Goal: Transaction & Acquisition: Purchase product/service

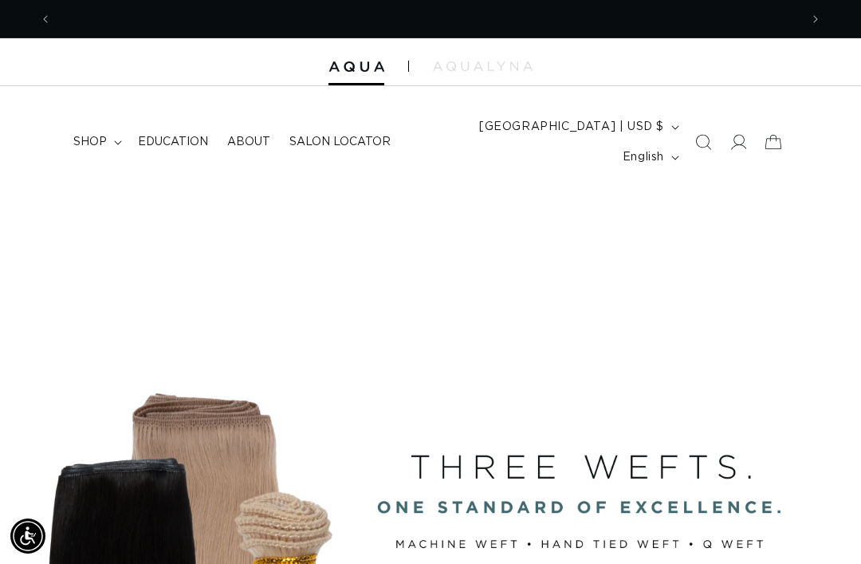
scroll to position [0, 1496]
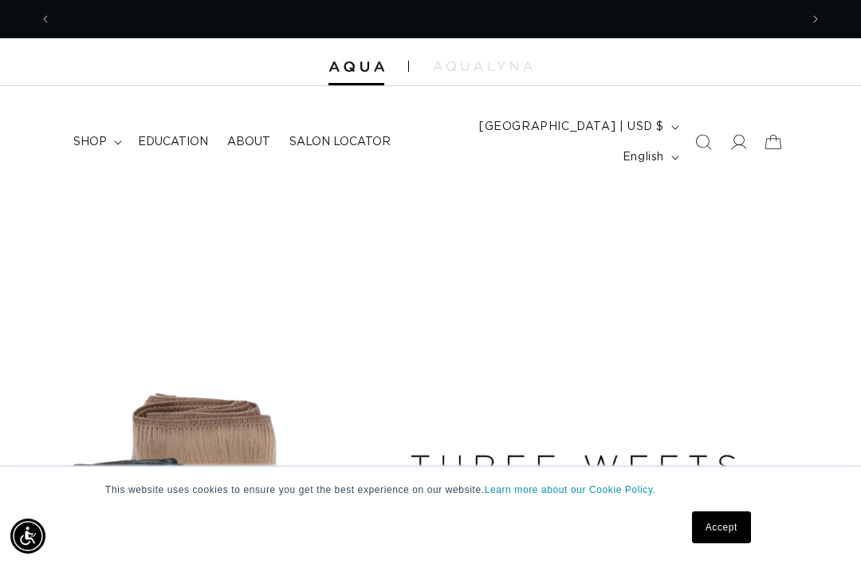
click at [735, 521] on link "Accept" at bounding box center [721, 527] width 59 height 32
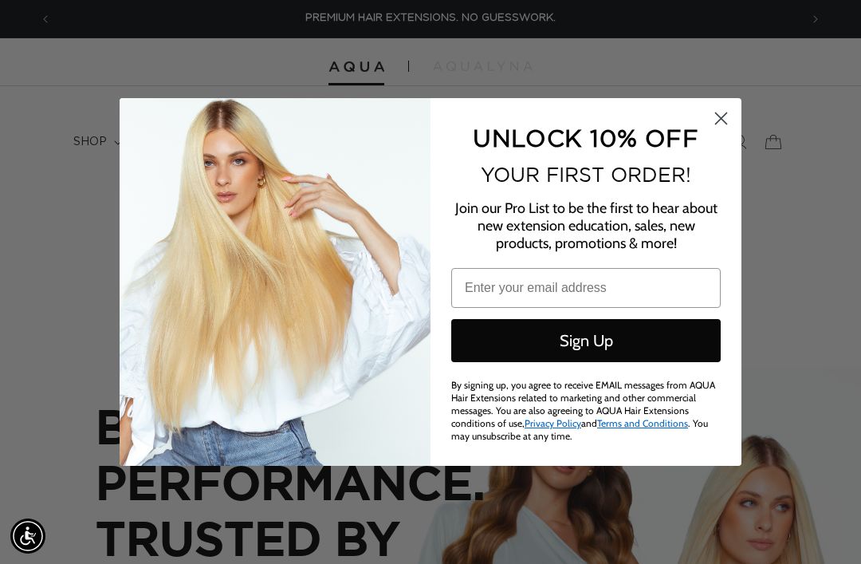
scroll to position [151, 0]
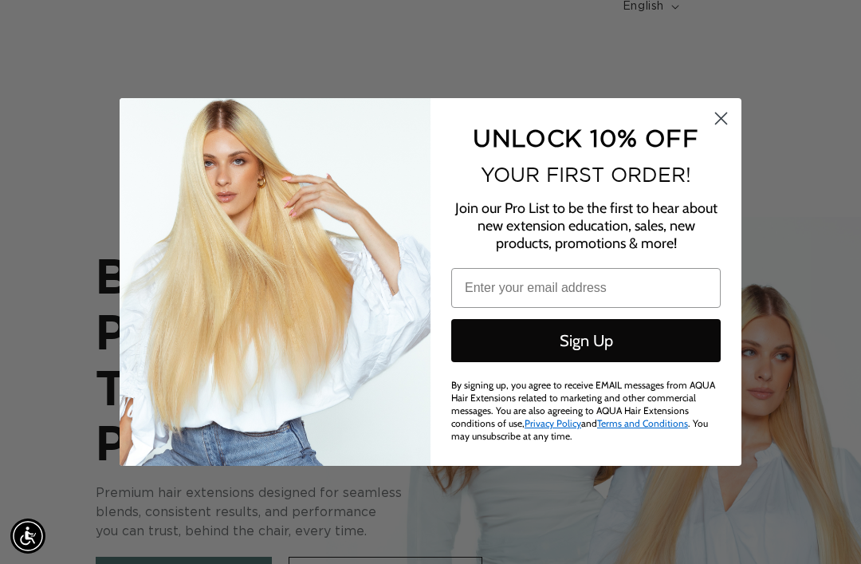
click at [717, 132] on circle "Close dialog" at bounding box center [721, 118] width 26 height 26
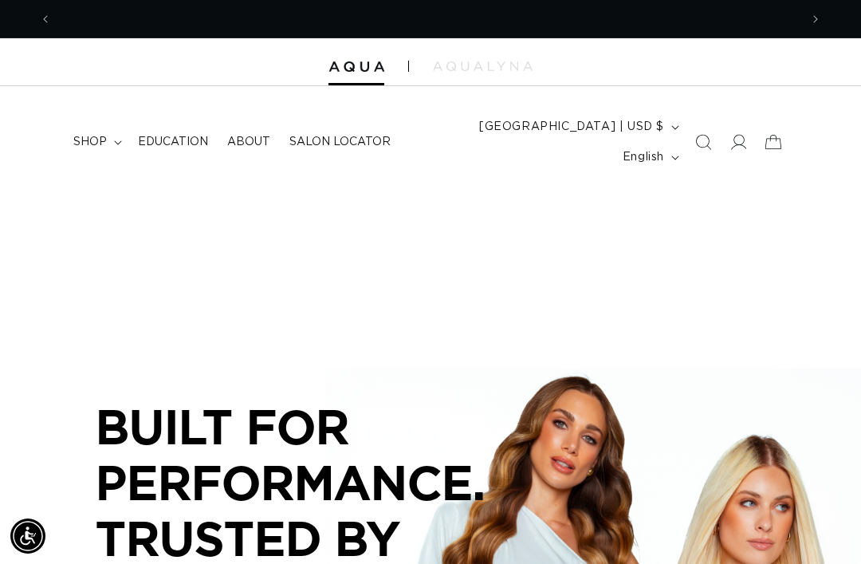
scroll to position [0, 0]
click at [737, 135] on icon at bounding box center [739, 142] width 16 height 16
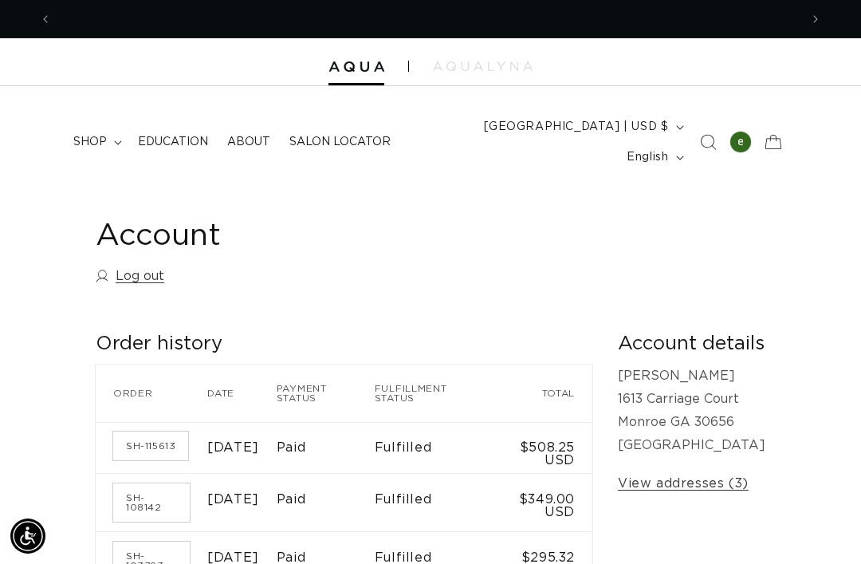
scroll to position [0, 1496]
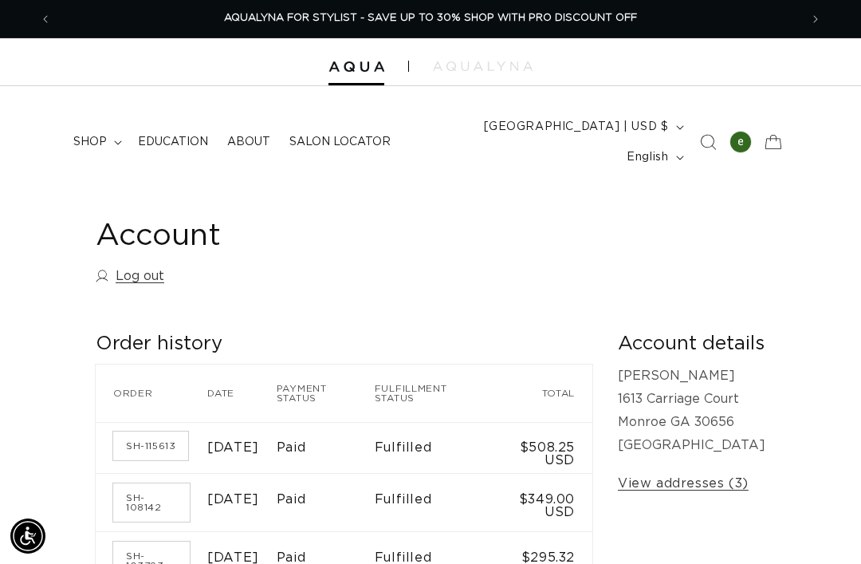
click at [85, 135] on span "shop" at bounding box center [89, 142] width 33 height 14
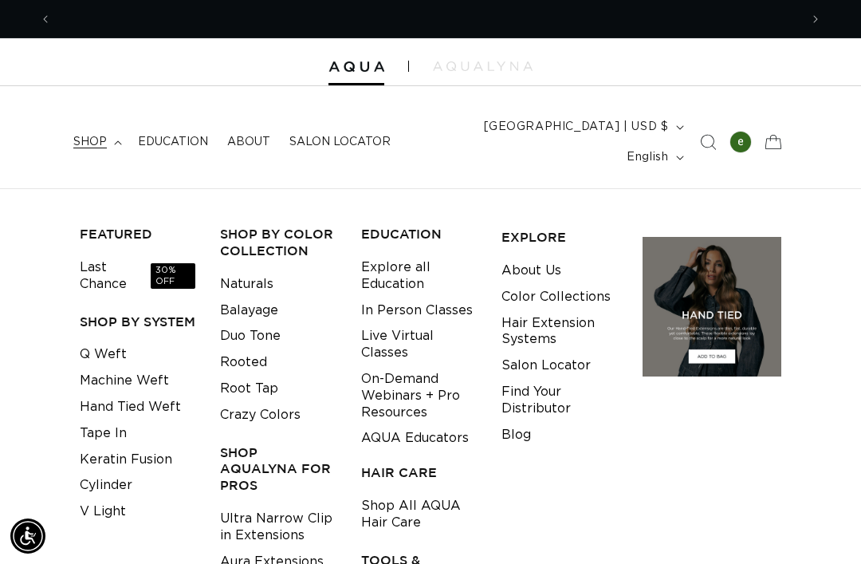
scroll to position [0, 0]
click at [238, 297] on link "Balayage" at bounding box center [249, 310] width 58 height 26
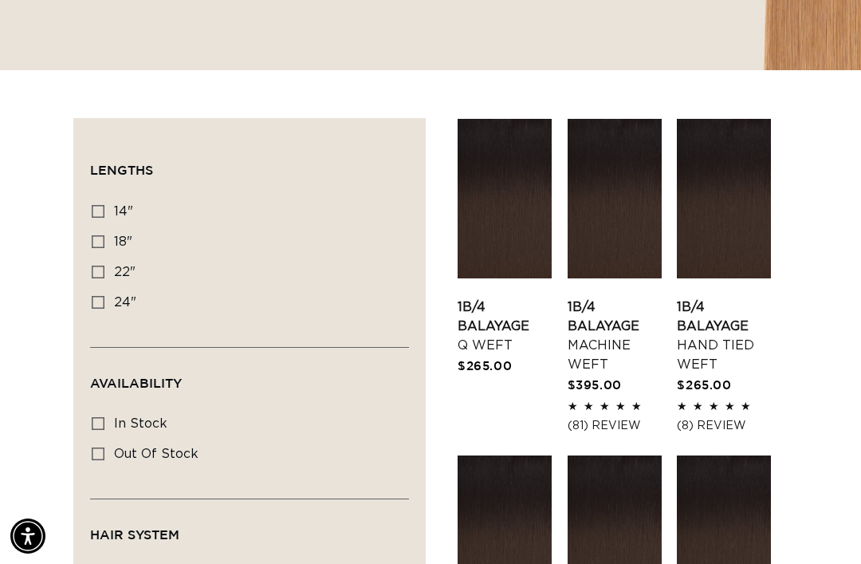
scroll to position [0, 1496]
click at [98, 235] on icon at bounding box center [98, 241] width 13 height 13
click at [98, 235] on input "18" 18" (27 products)" at bounding box center [98, 241] width 13 height 13
checkbox input "true"
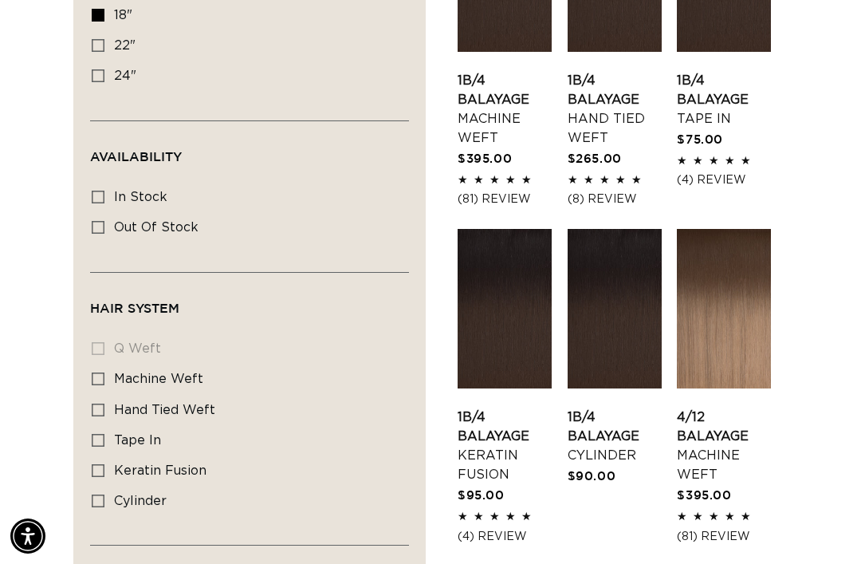
click at [102, 434] on icon at bounding box center [98, 440] width 13 height 13
click at [102, 434] on input "tape in tape in (6 products)" at bounding box center [98, 440] width 13 height 13
checkbox input "true"
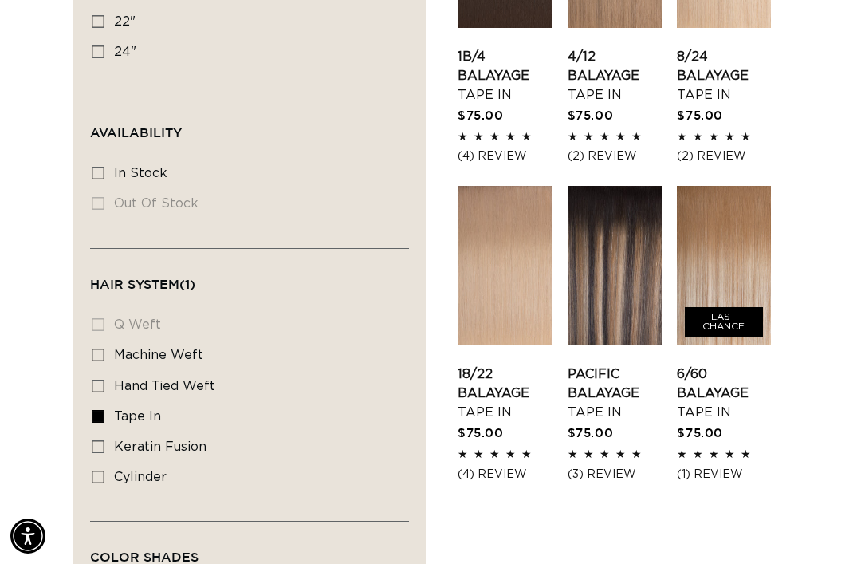
scroll to position [0, 748]
click at [92, 349] on icon at bounding box center [98, 355] width 13 height 13
click at [92, 349] on input "machine weft machine weft (6 products)" at bounding box center [98, 355] width 13 height 13
checkbox input "true"
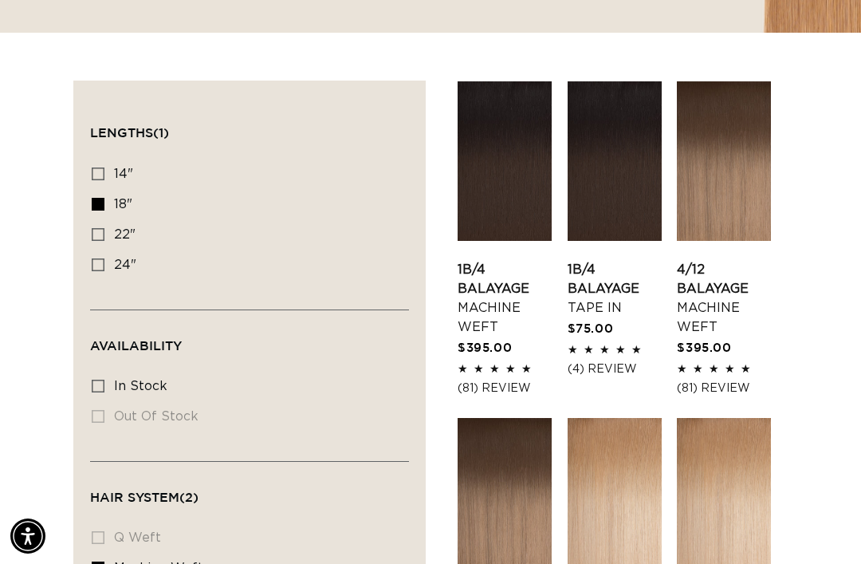
click at [599, 260] on link "1B/4 Balayage Tape In" at bounding box center [615, 288] width 94 height 57
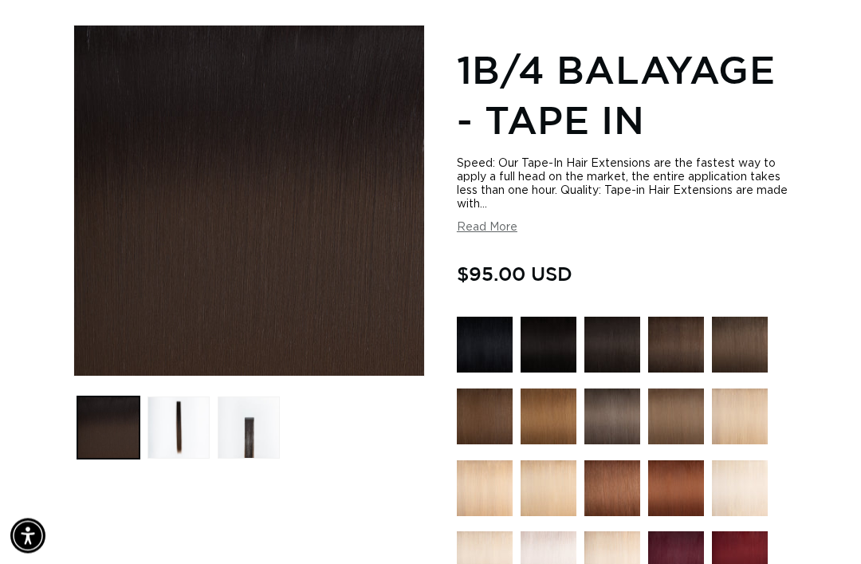
scroll to position [220, 0]
click at [492, 221] on button "Read More" at bounding box center [487, 228] width 61 height 14
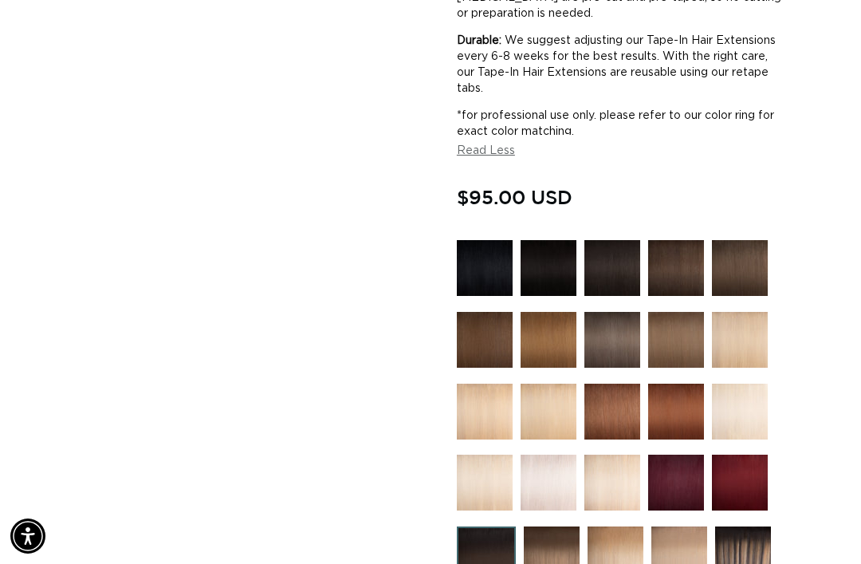
scroll to position [0, 1496]
